Goal: Check status: Check status

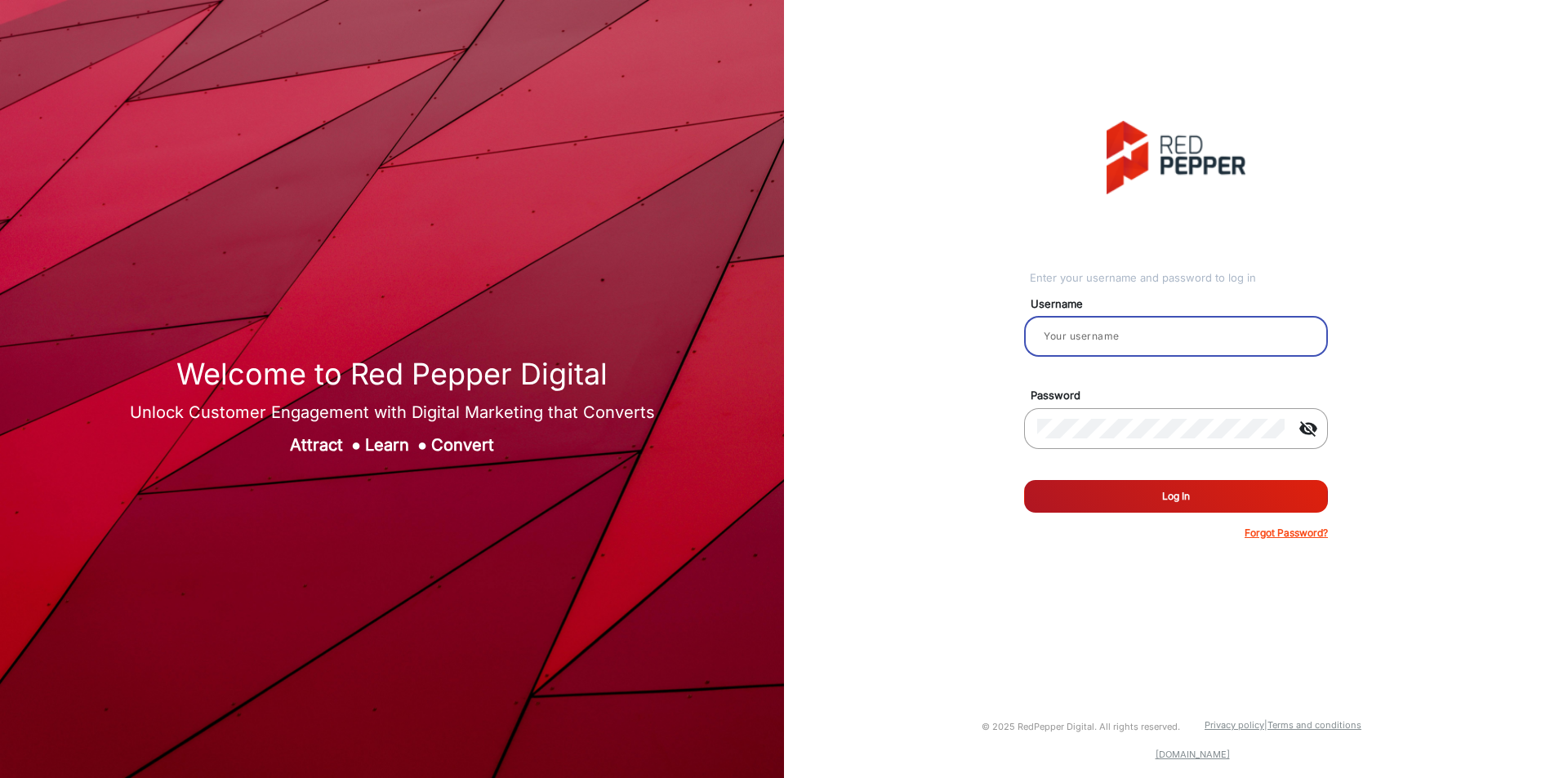
click at [1124, 346] on input "email" at bounding box center [1176, 337] width 278 height 20
type input "[PERSON_NAME]"
click at [1024, 480] on button "Log In" at bounding box center [1176, 496] width 303 height 32
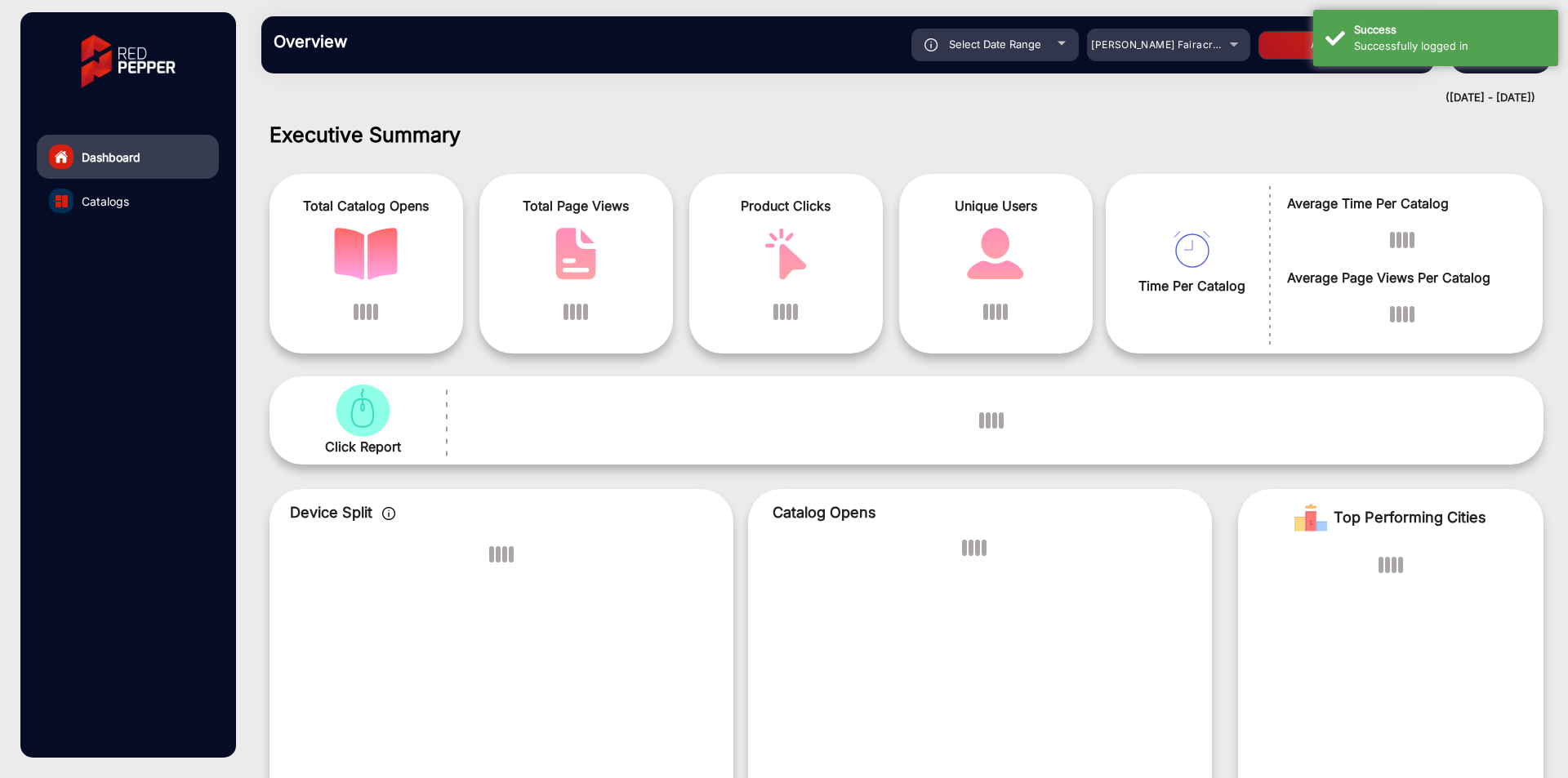
scroll to position [12, 0]
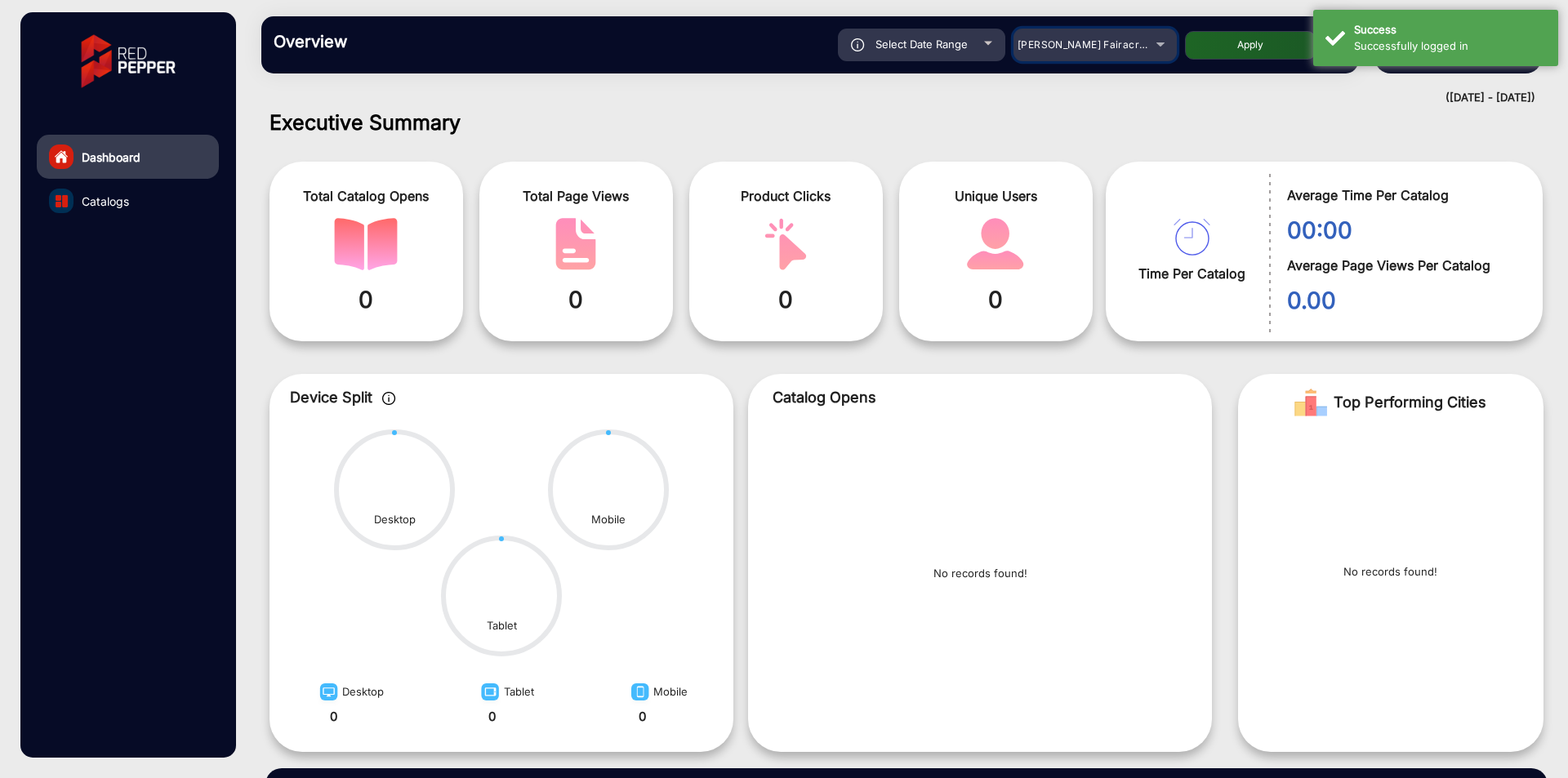
click at [1074, 36] on div "[PERSON_NAME] Fairacre Farms" at bounding box center [1082, 45] width 131 height 20
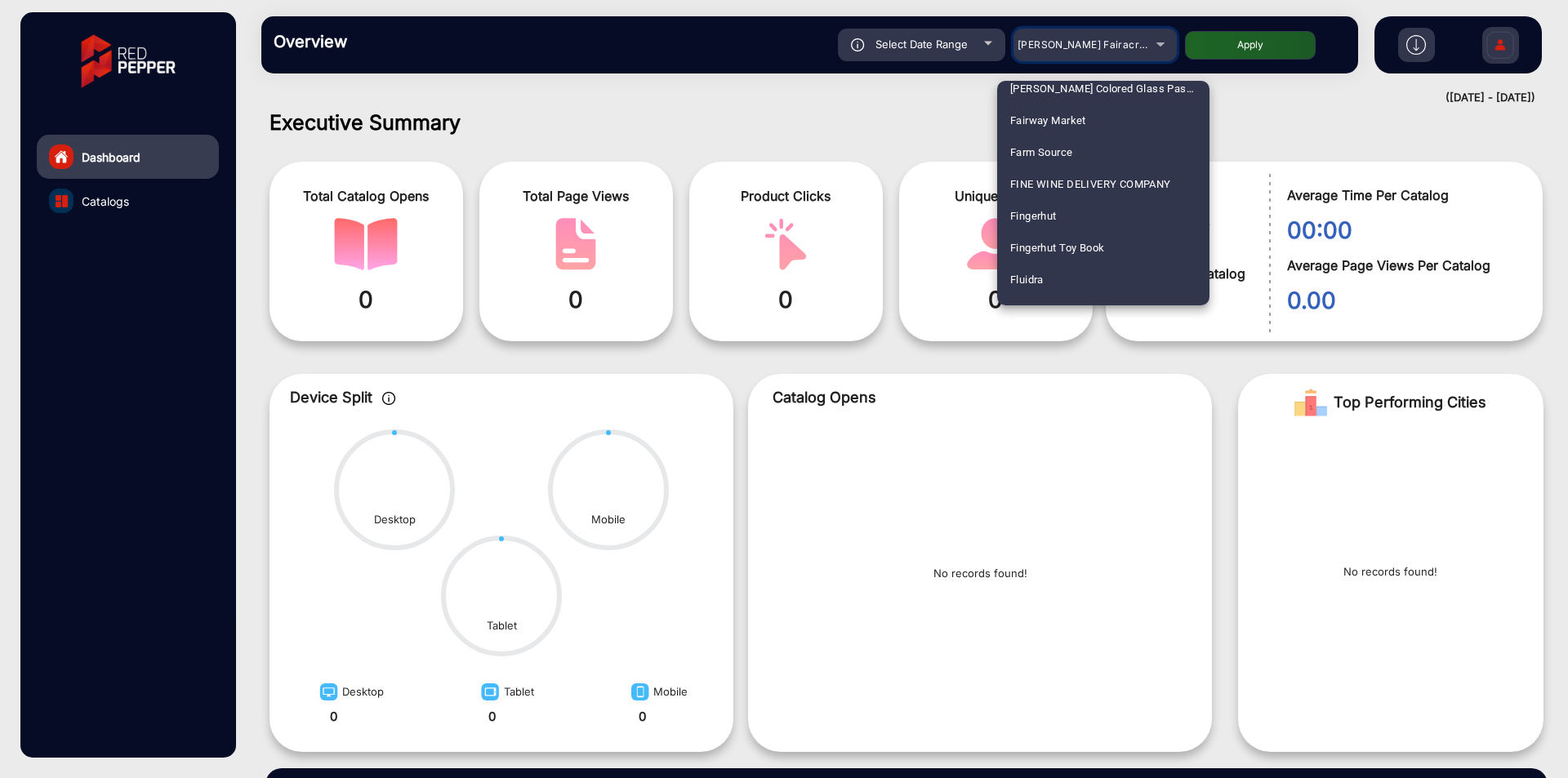
scroll to position [1120, 0]
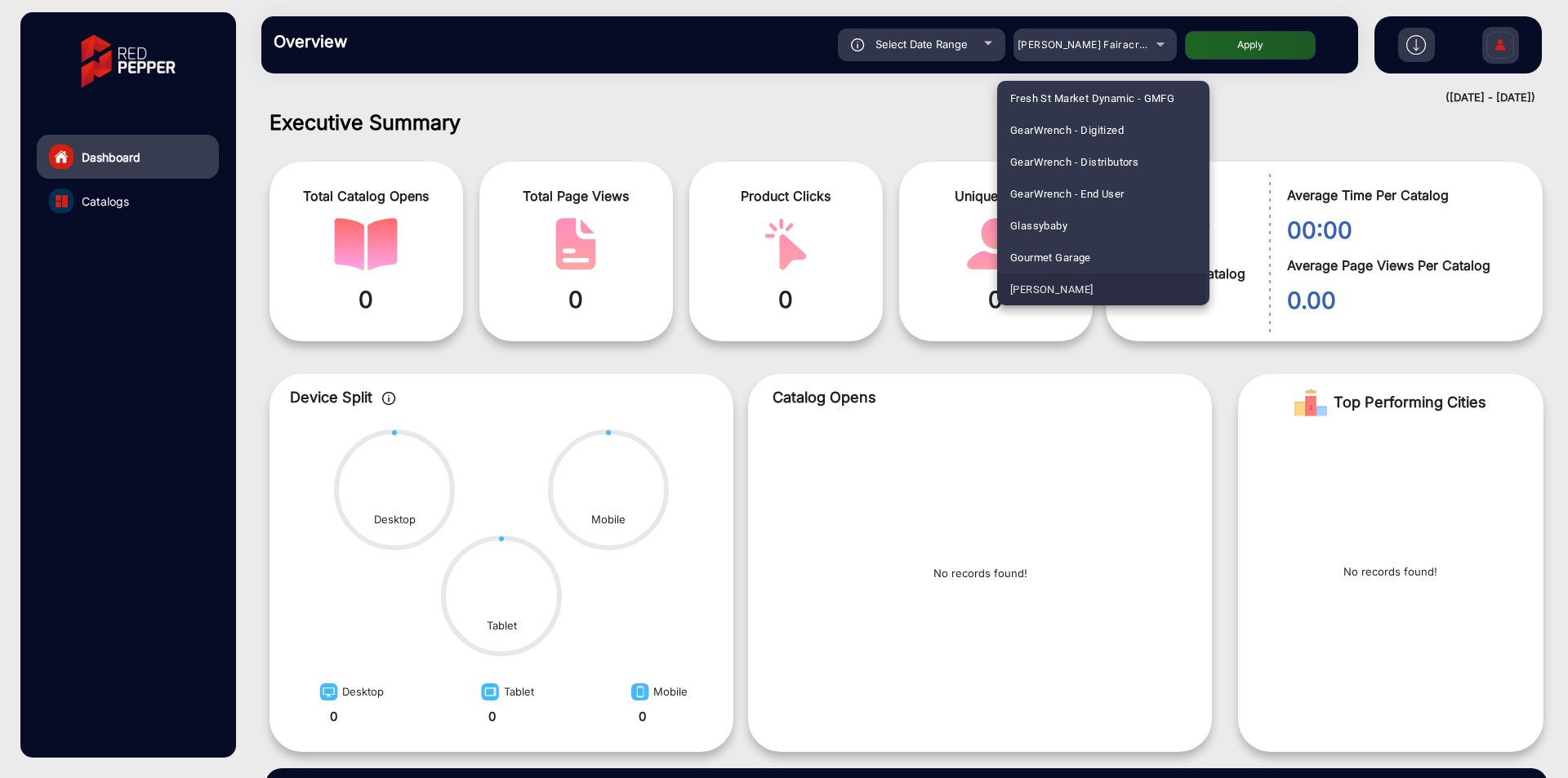
click at [1024, 289] on span "[PERSON_NAME]" at bounding box center [1051, 289] width 82 height 32
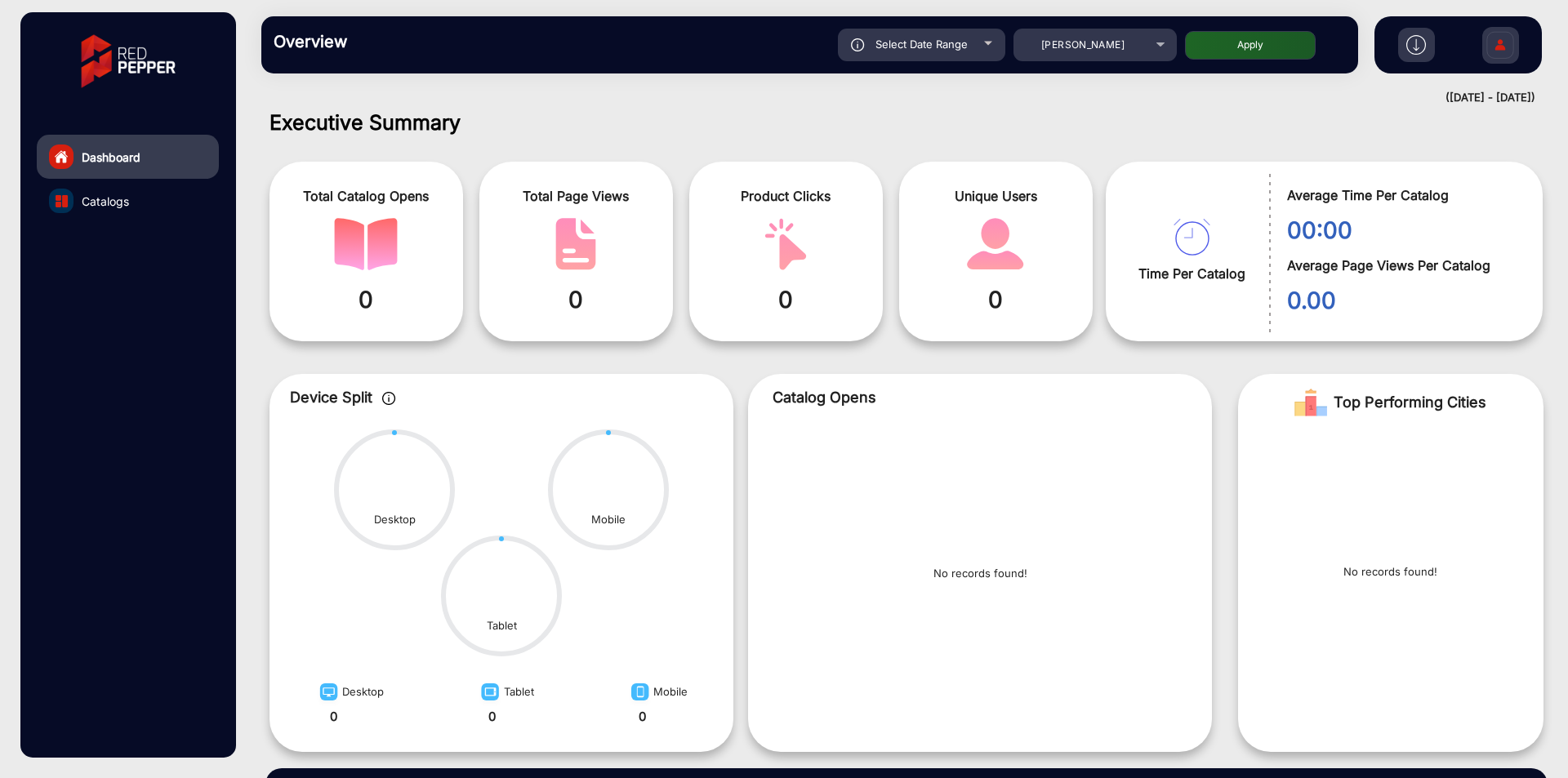
click at [969, 41] on div "Select Date Range" at bounding box center [921, 44] width 167 height 32
type input "[DATE]"
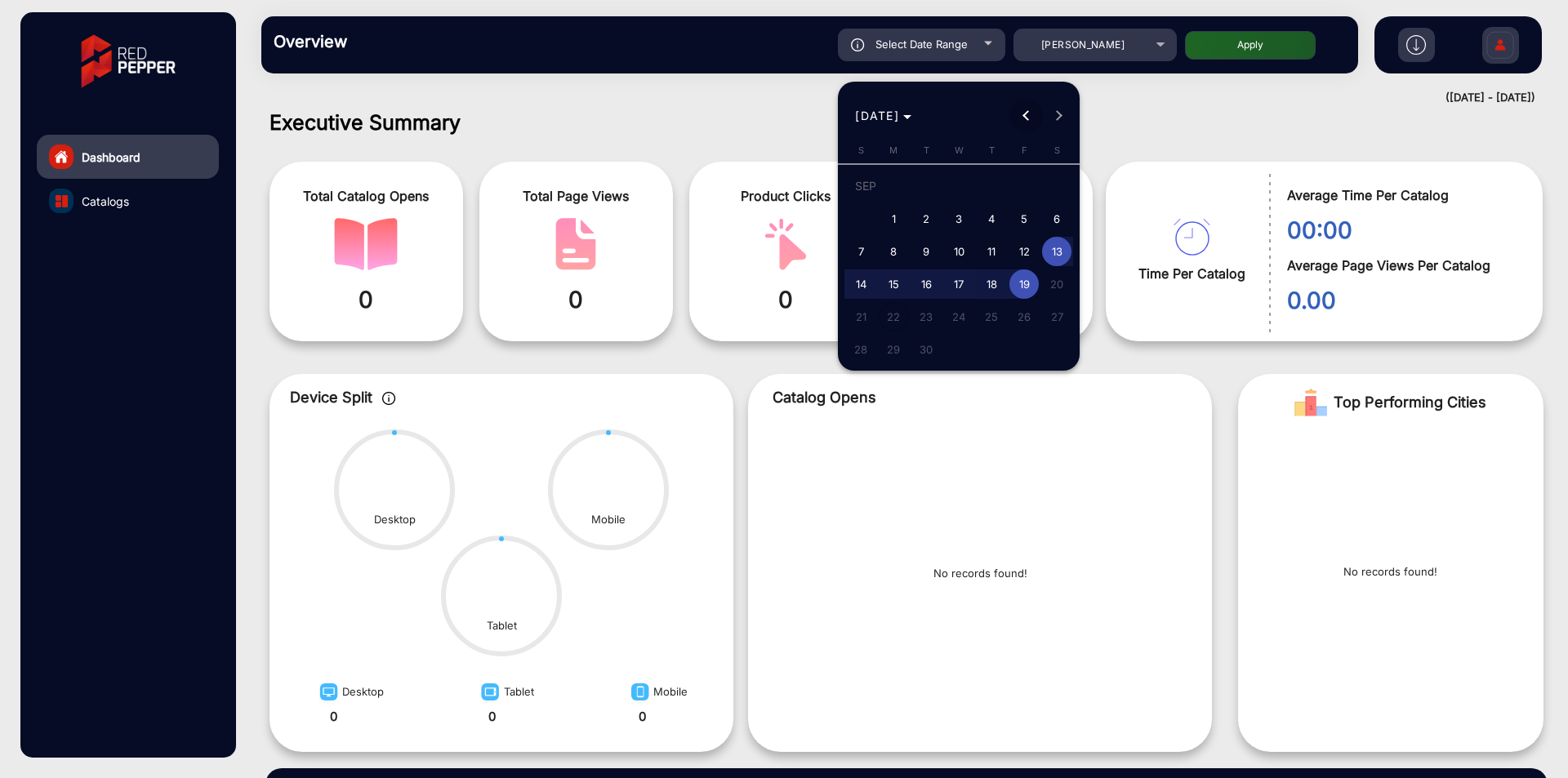
click at [1016, 115] on span "Previous month" at bounding box center [1026, 116] width 32 height 32
click at [1018, 177] on span "1" at bounding box center [1023, 189] width 29 height 33
type input "[DATE]"
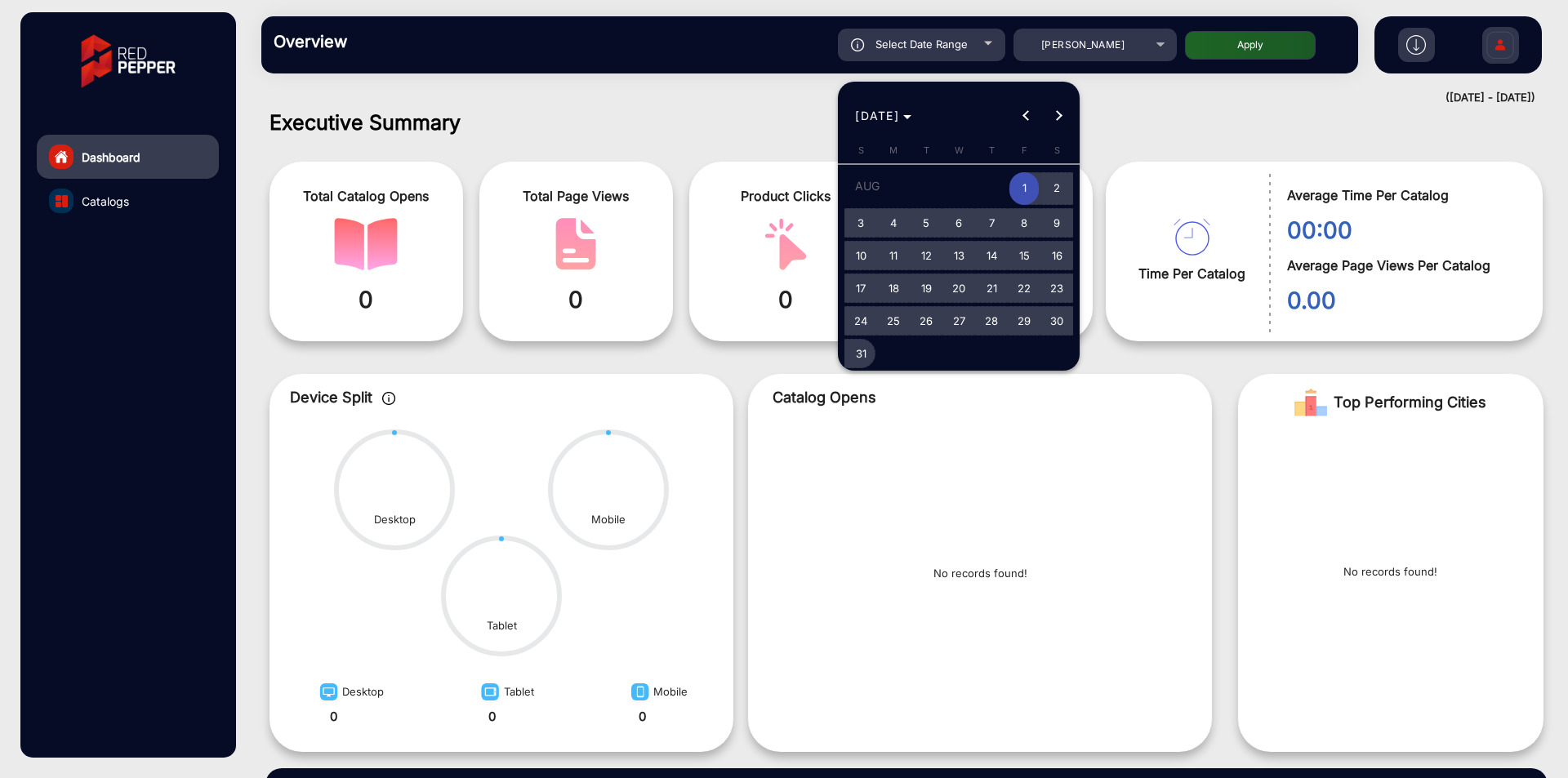
click at [870, 352] on span "31" at bounding box center [860, 353] width 29 height 29
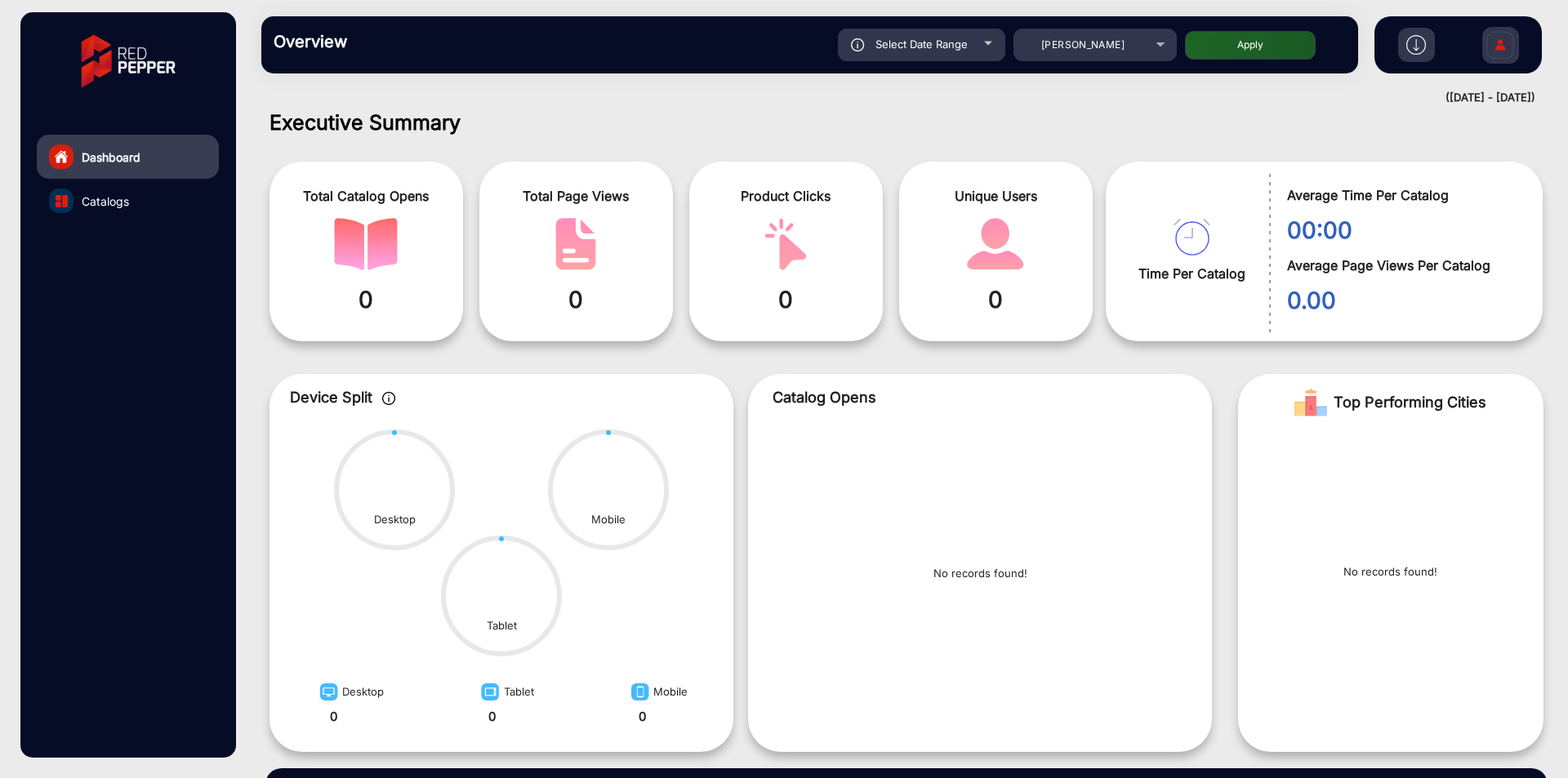
type input "[DATE]"
click at [1260, 42] on button "Apply" at bounding box center [1250, 45] width 131 height 28
type input "[DATE]"
